Goal: Task Accomplishment & Management: Manage account settings

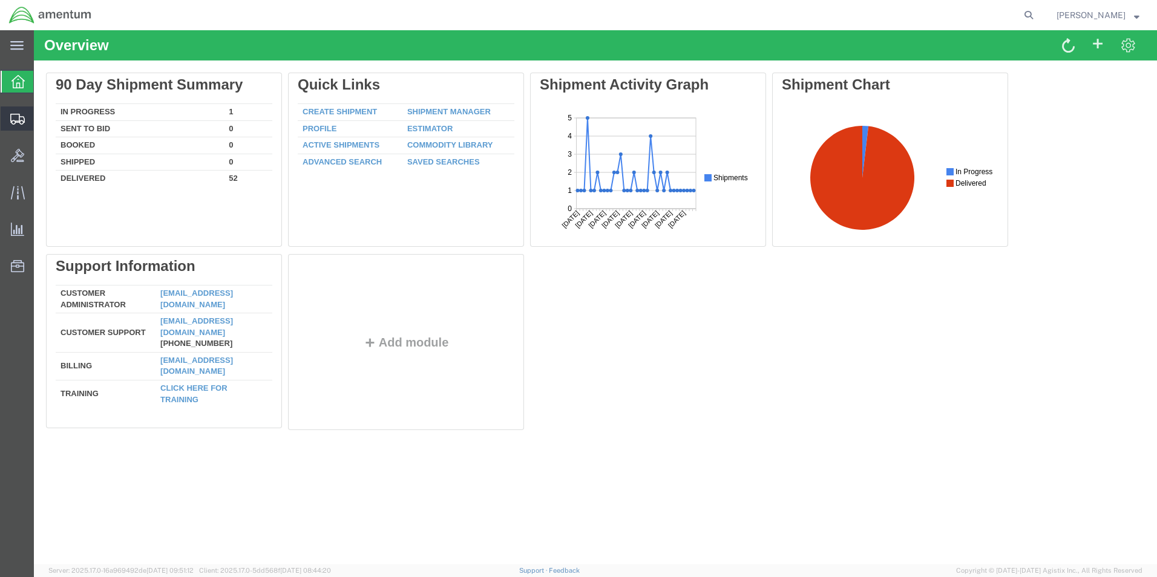
click at [42, 112] on span "Shipments" at bounding box center [37, 118] width 8 height 24
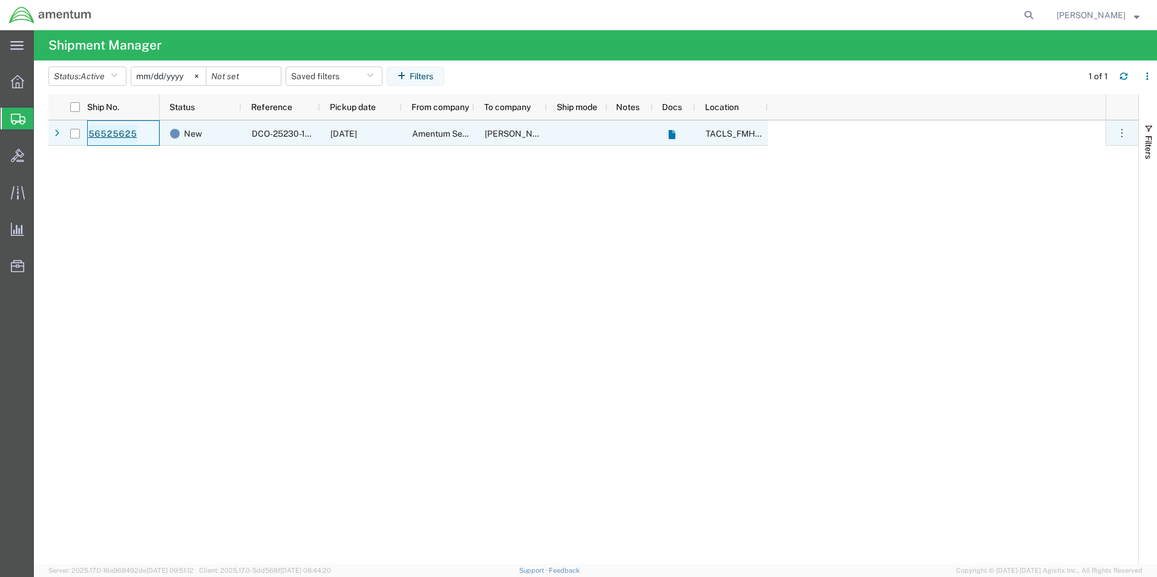
click at [124, 136] on link "56525625" at bounding box center [113, 134] width 50 height 19
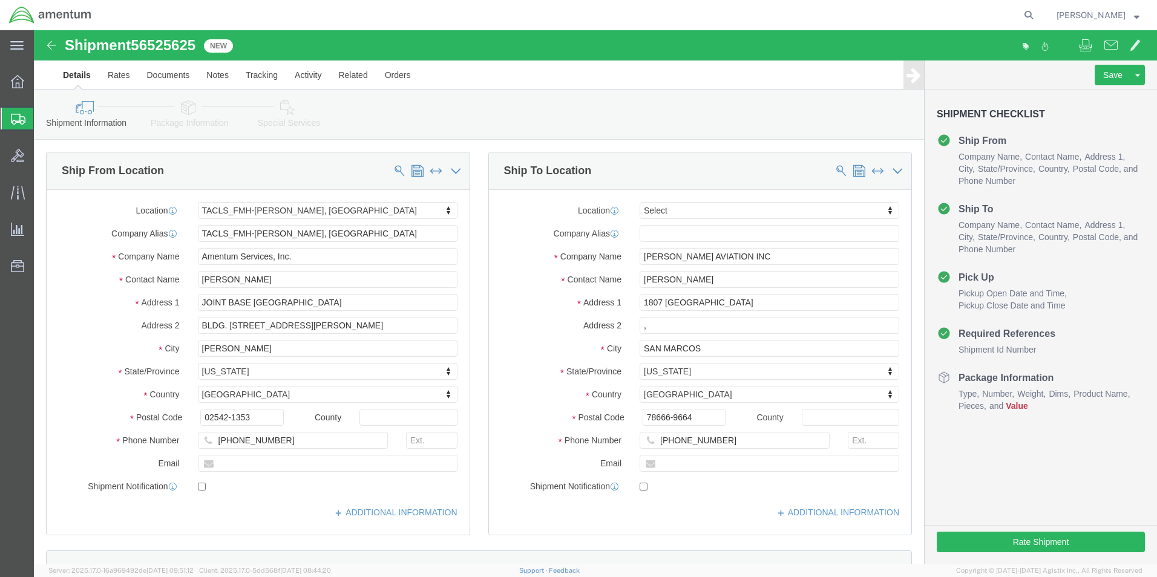
select select "42745"
select select
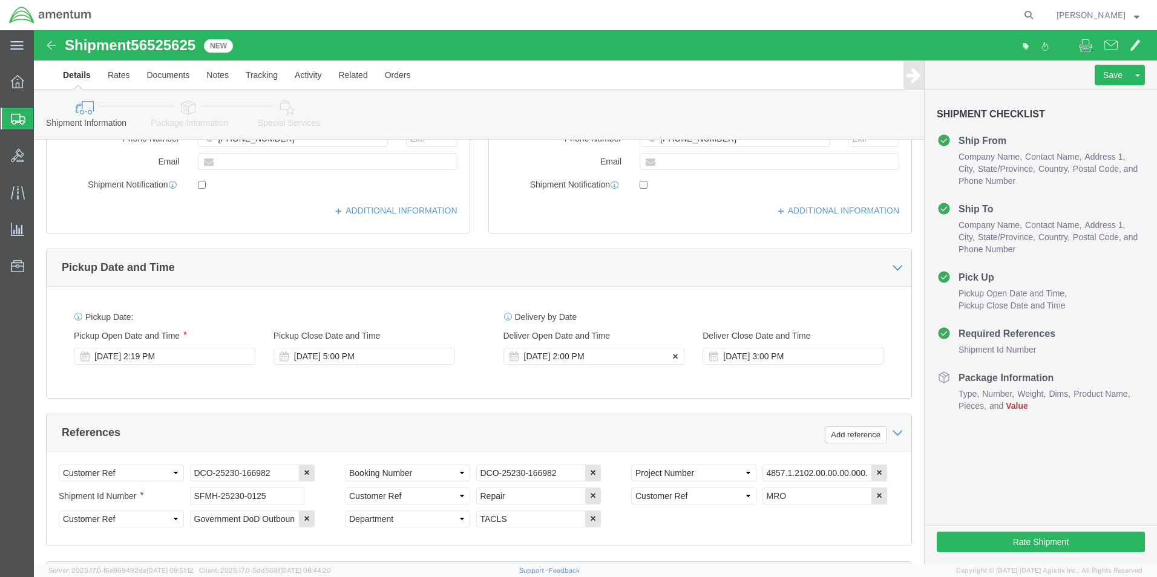
scroll to position [309, 0]
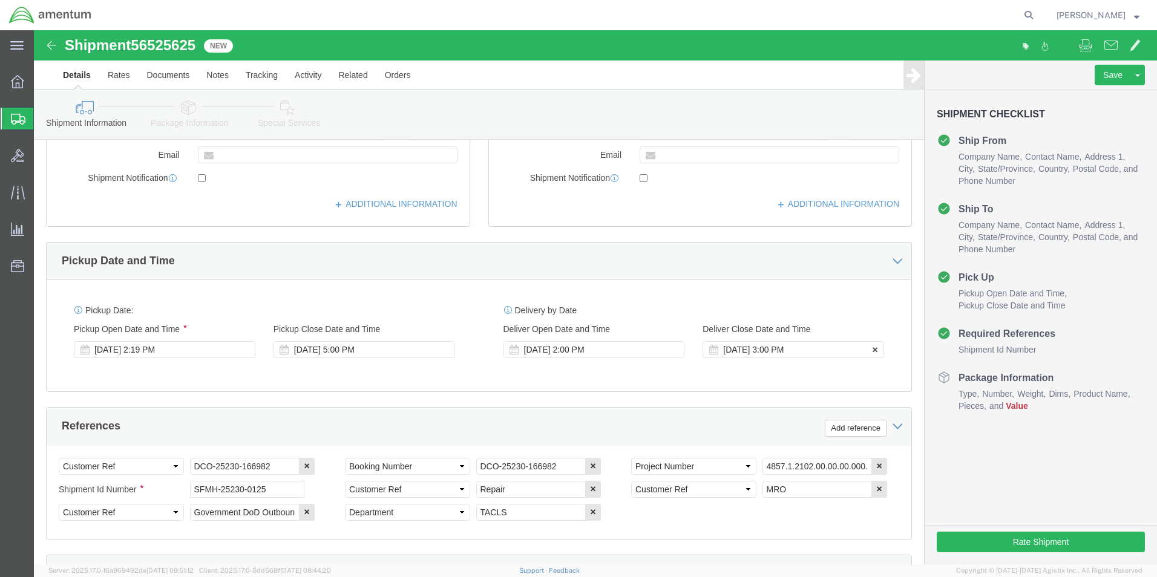
click div "Aug 22 2025 3:00 PM"
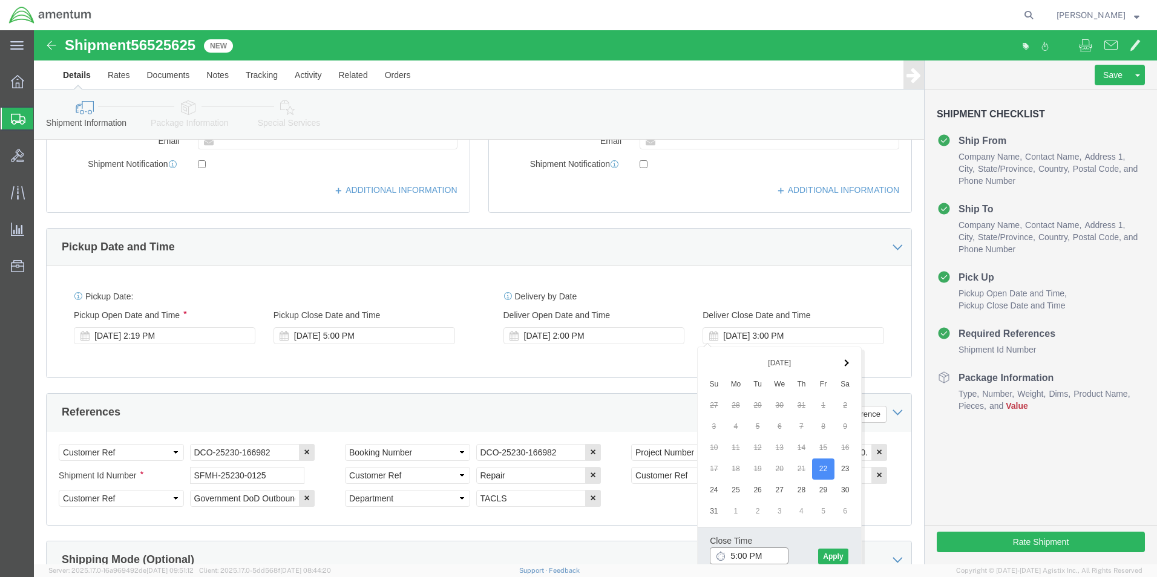
type input "5:00 PM"
click div "Close Time 5:00 PM Aug 22 2025 3:00 PM - Aug 22 2025 3:00 PM Cancel Apply"
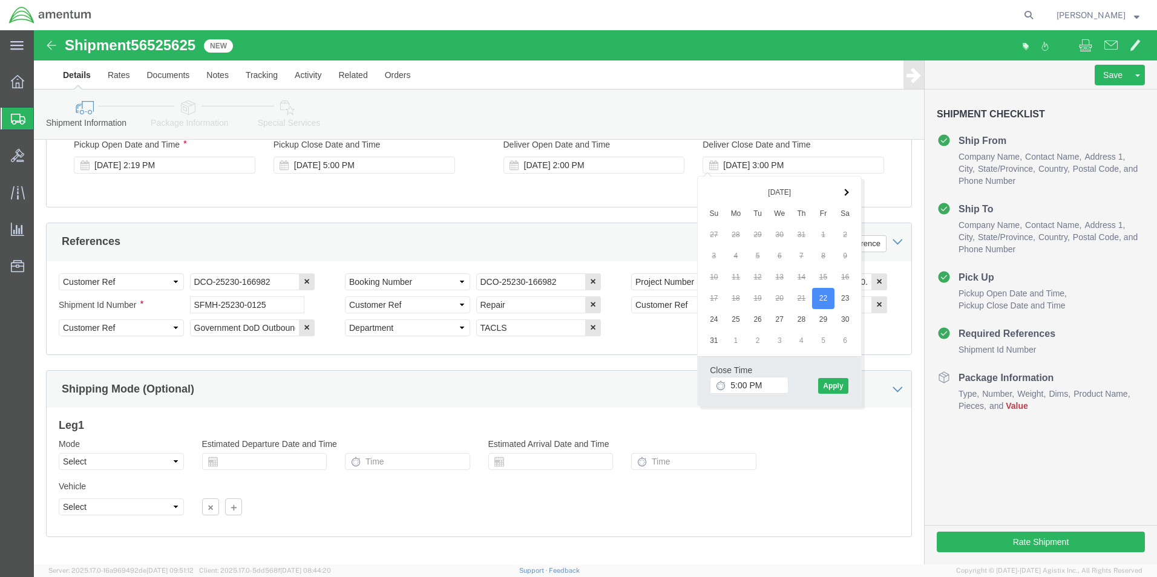
scroll to position [504, 0]
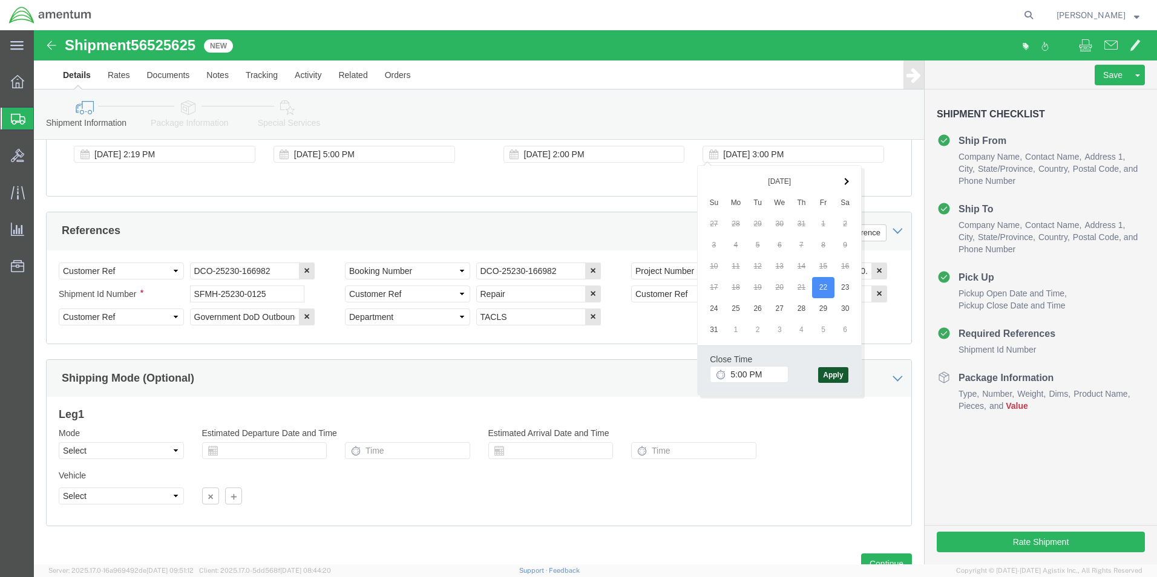
click button "Apply"
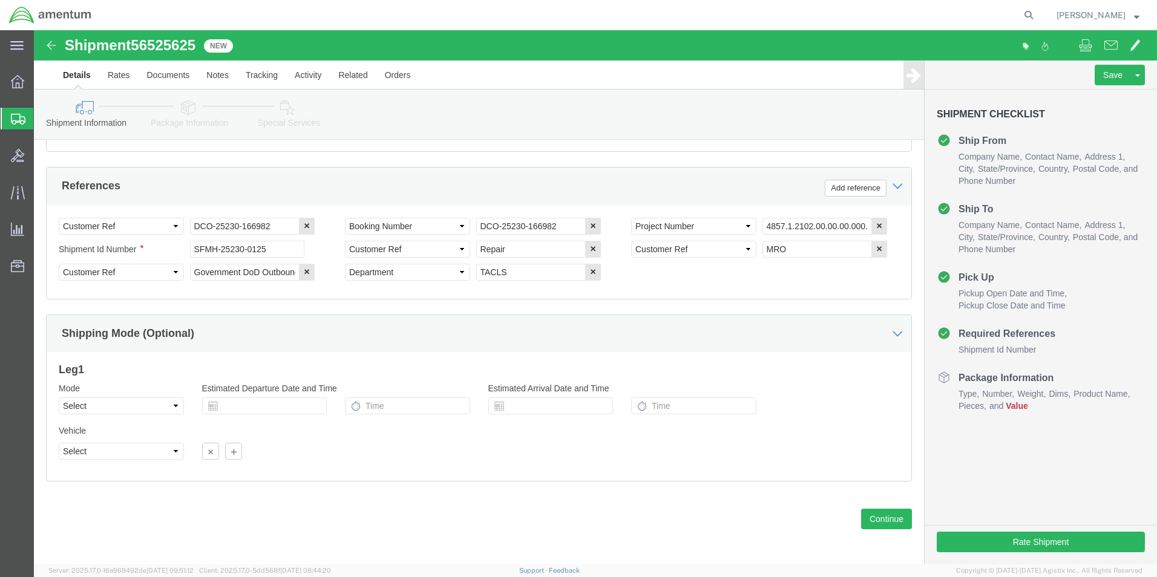
scroll to position [551, 0]
click button "Continue"
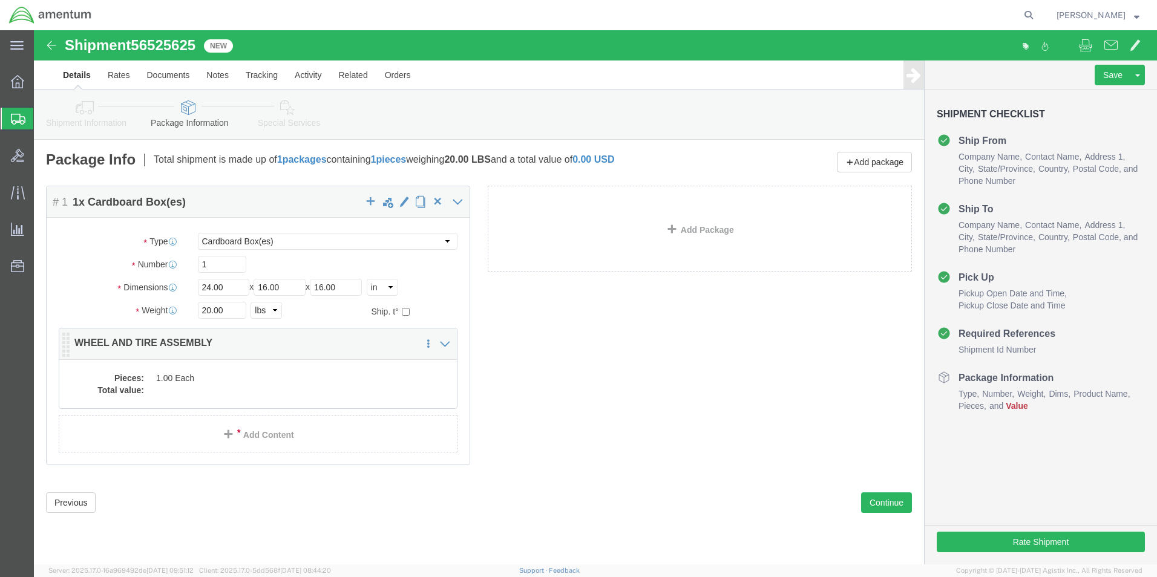
click dd "1.00 Each"
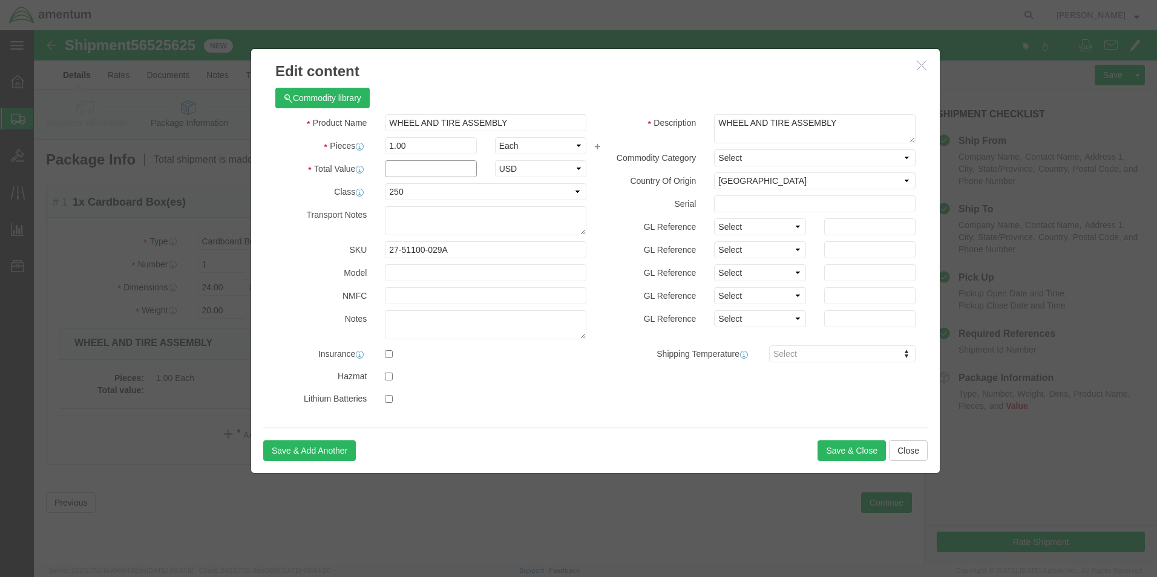
click input "text"
type input "1"
click div "Save & Add Another Save & Close Close"
click button "Save & Close"
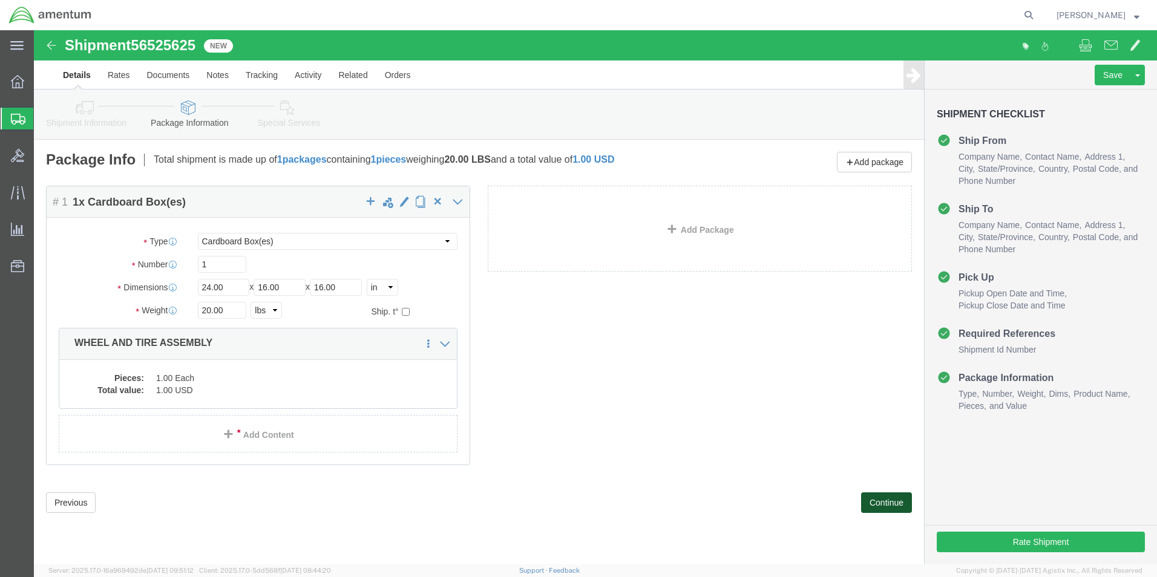
click button "Continue"
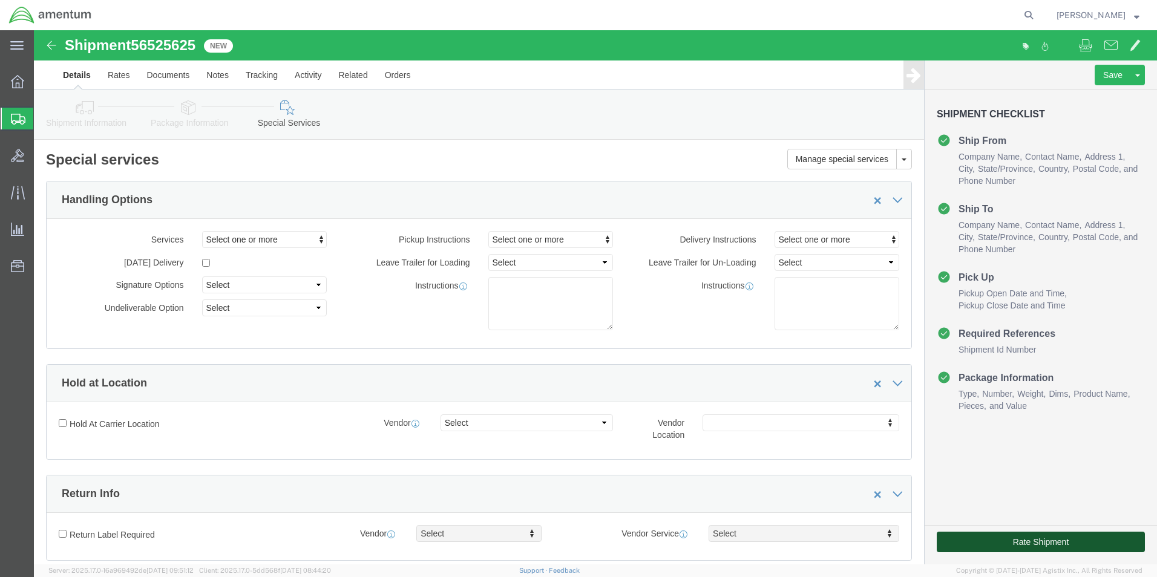
click button "Rate Shipment"
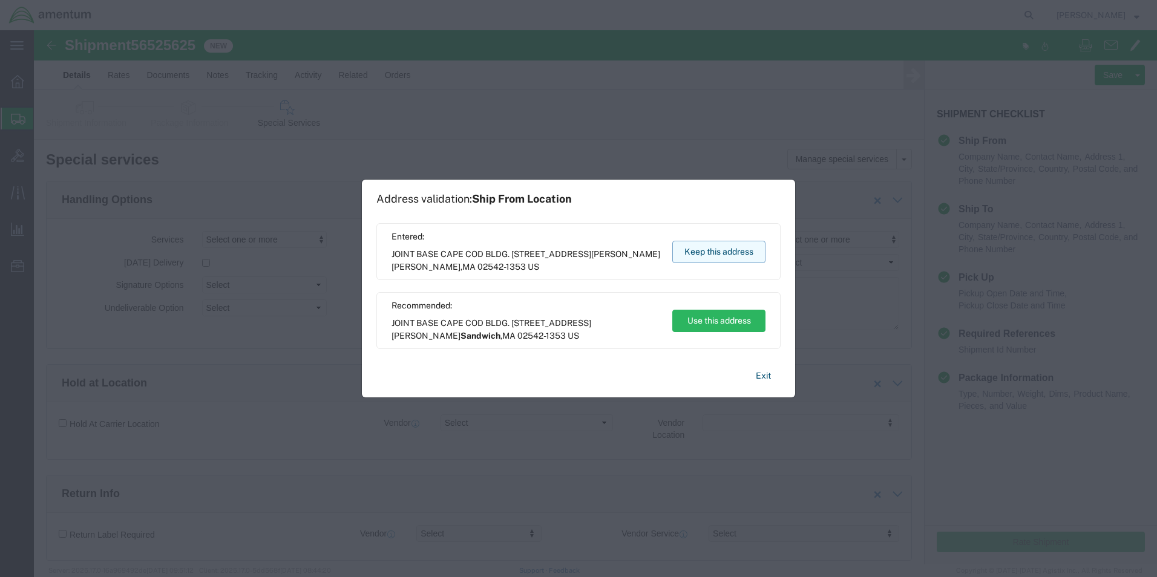
click at [709, 255] on button "Keep this address" at bounding box center [718, 252] width 93 height 22
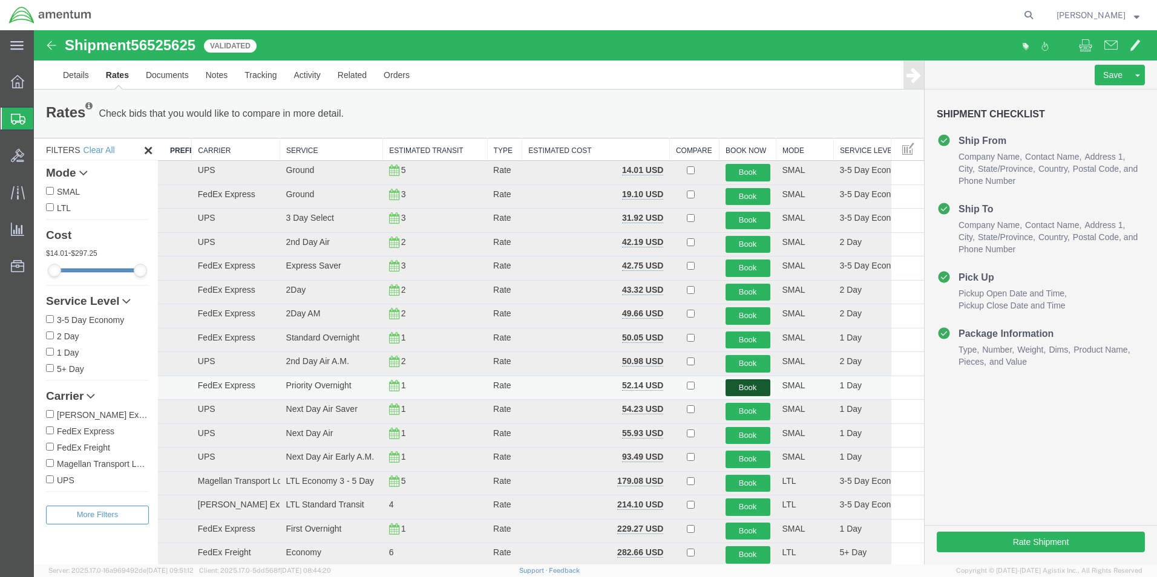
click at [726, 385] on button "Book" at bounding box center [748, 388] width 45 height 18
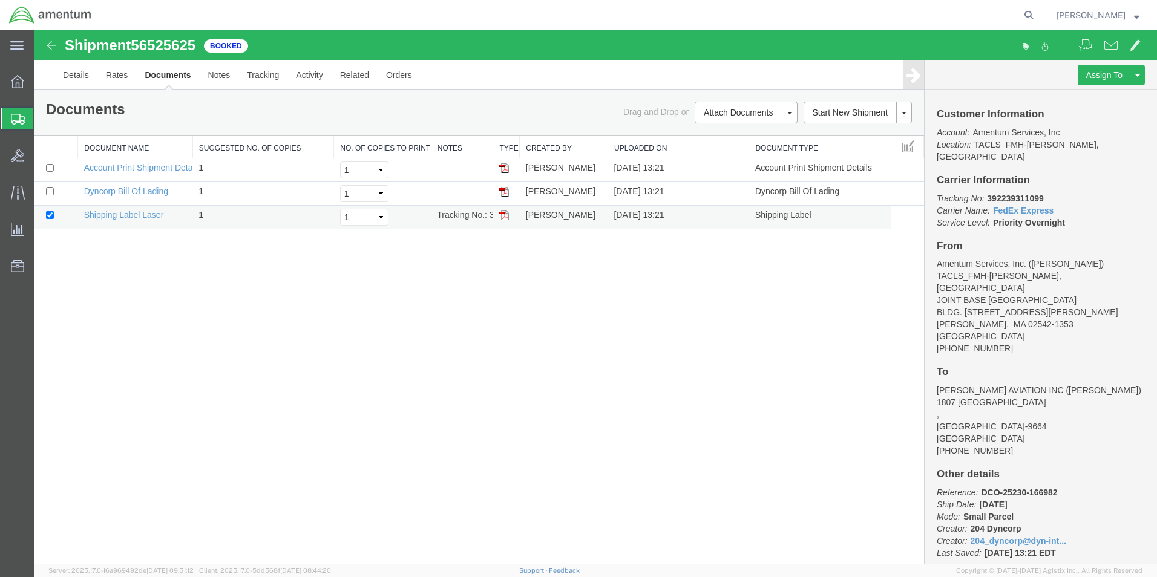
click at [500, 217] on img at bounding box center [504, 216] width 10 height 10
click at [500, 194] on img at bounding box center [504, 192] width 10 height 10
